Goal: Information Seeking & Learning: Learn about a topic

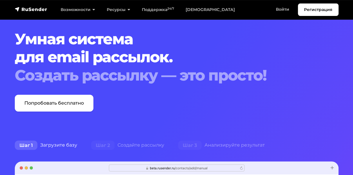
scroll to position [18, 0]
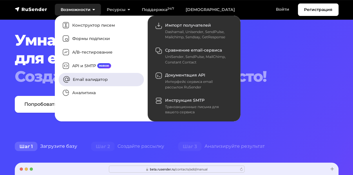
click at [88, 77] on link "Email валидатор" at bounding box center [101, 79] width 85 height 13
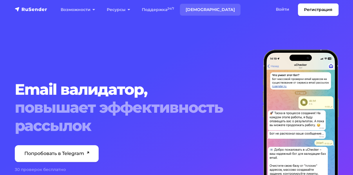
click at [192, 9] on link "[DEMOGRAPHIC_DATA]" at bounding box center [210, 10] width 61 height 12
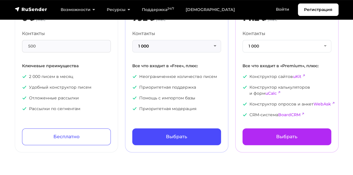
scroll to position [19, 0]
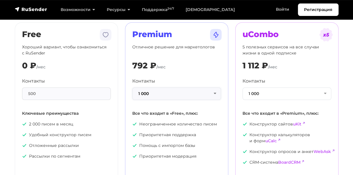
click at [190, 94] on button "1 000" at bounding box center [176, 94] width 89 height 12
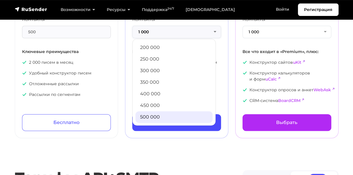
scroll to position [81, 0]
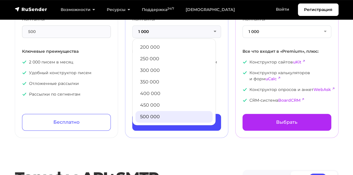
click at [155, 114] on link "500 000" at bounding box center [173, 117] width 77 height 12
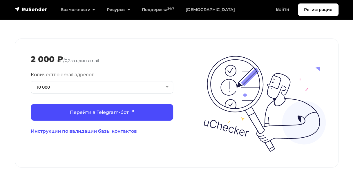
scroll to position [613, 0]
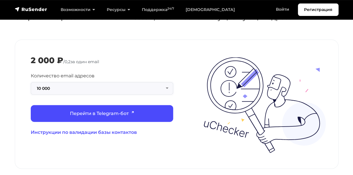
click at [145, 82] on button "10 000" at bounding box center [102, 88] width 142 height 12
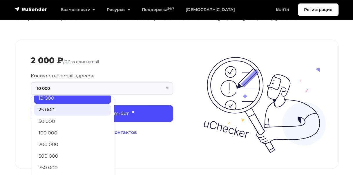
scroll to position [47, 0]
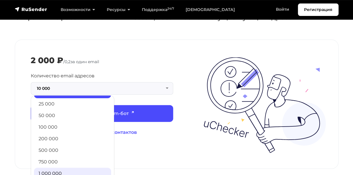
click at [62, 168] on link "1 000 000" at bounding box center [72, 174] width 77 height 12
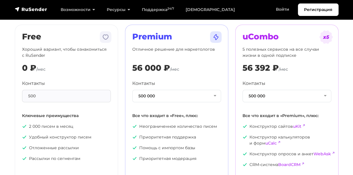
scroll to position [0, 0]
